Goal: Task Accomplishment & Management: Use online tool/utility

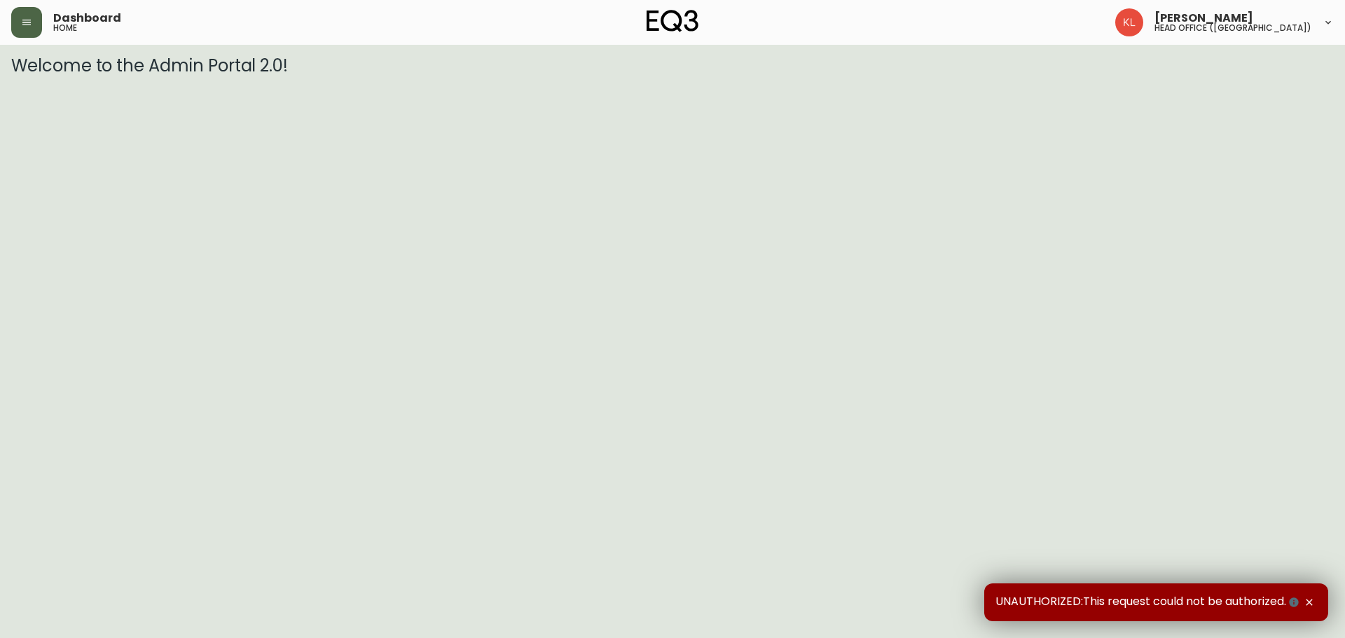
click at [19, 19] on button "button" at bounding box center [26, 22] width 31 height 31
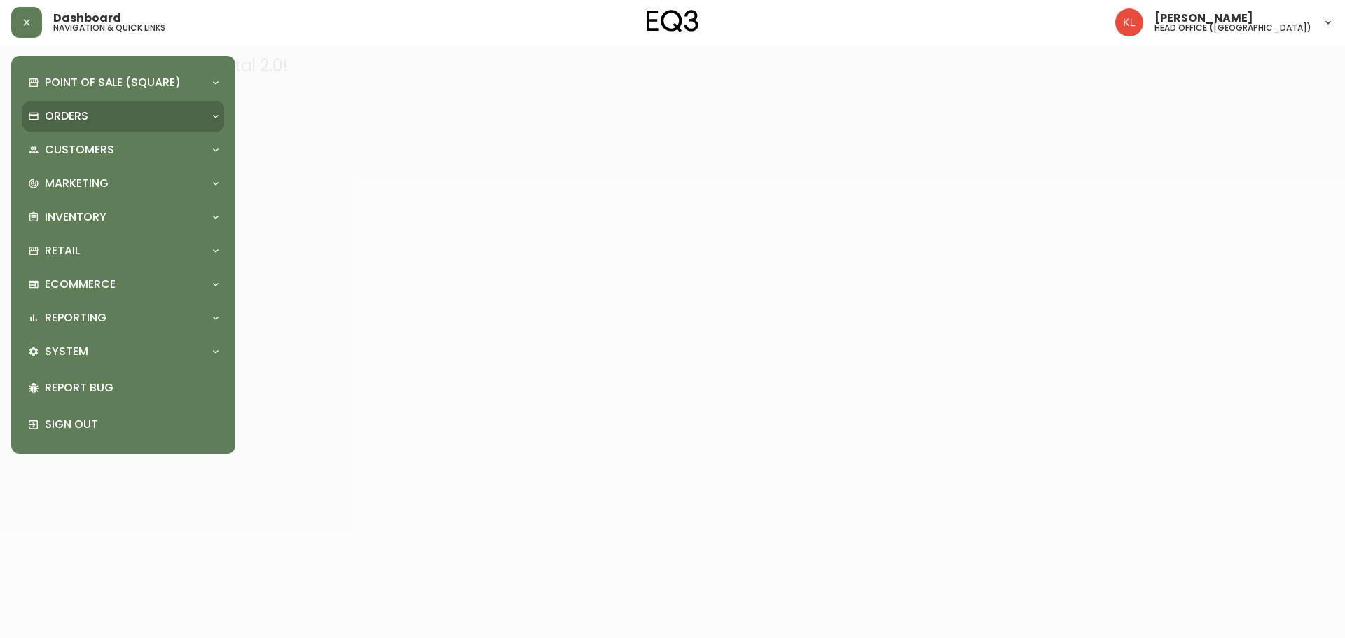
click at [81, 113] on p "Orders" at bounding box center [66, 116] width 43 height 15
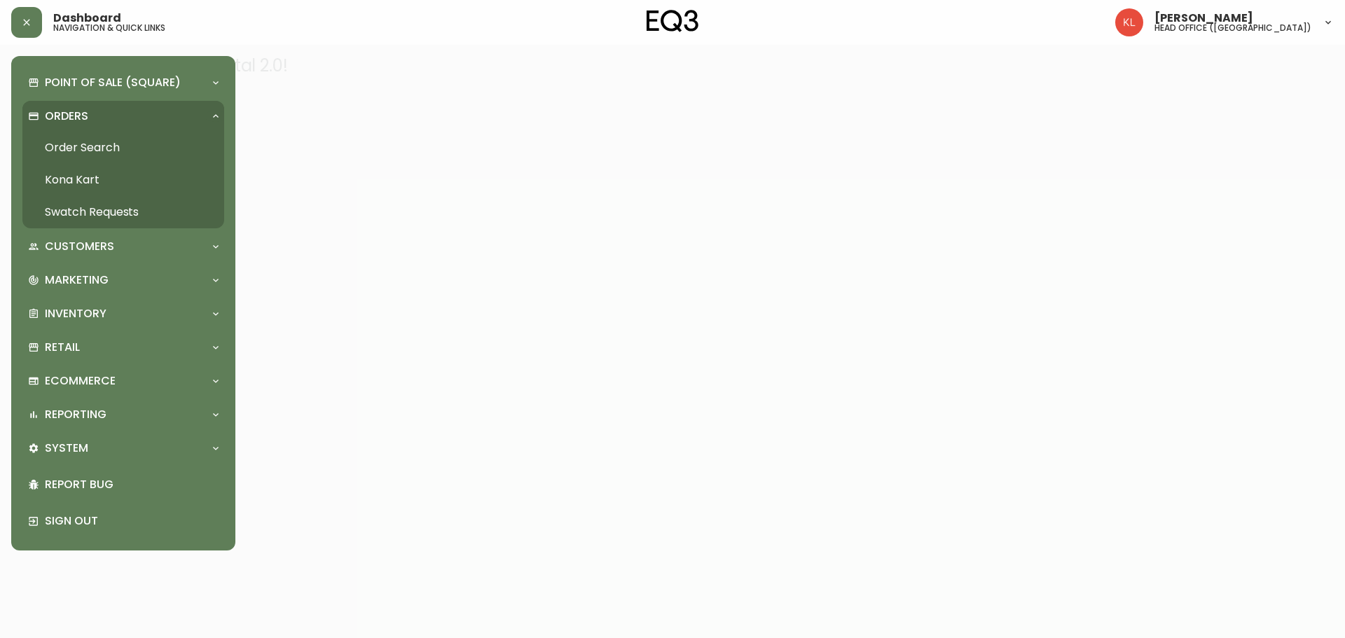
click at [111, 146] on link "Order Search" at bounding box center [123, 148] width 202 height 32
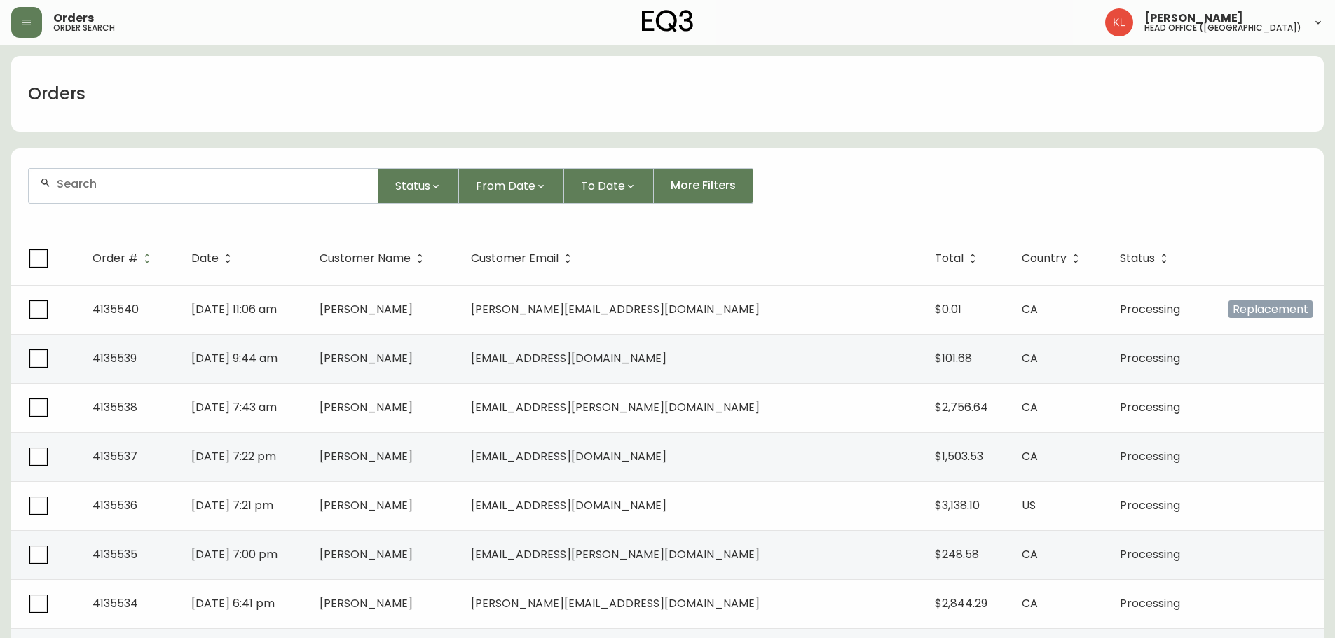
click at [136, 179] on input "text" at bounding box center [212, 183] width 310 height 13
paste input "[URL][DOMAIN_NAME]"
type input "[URL][DOMAIN_NAME]"
drag, startPoint x: 202, startPoint y: 184, endPoint x: -190, endPoint y: 188, distance: 391.7
